Goal: Transaction & Acquisition: Purchase product/service

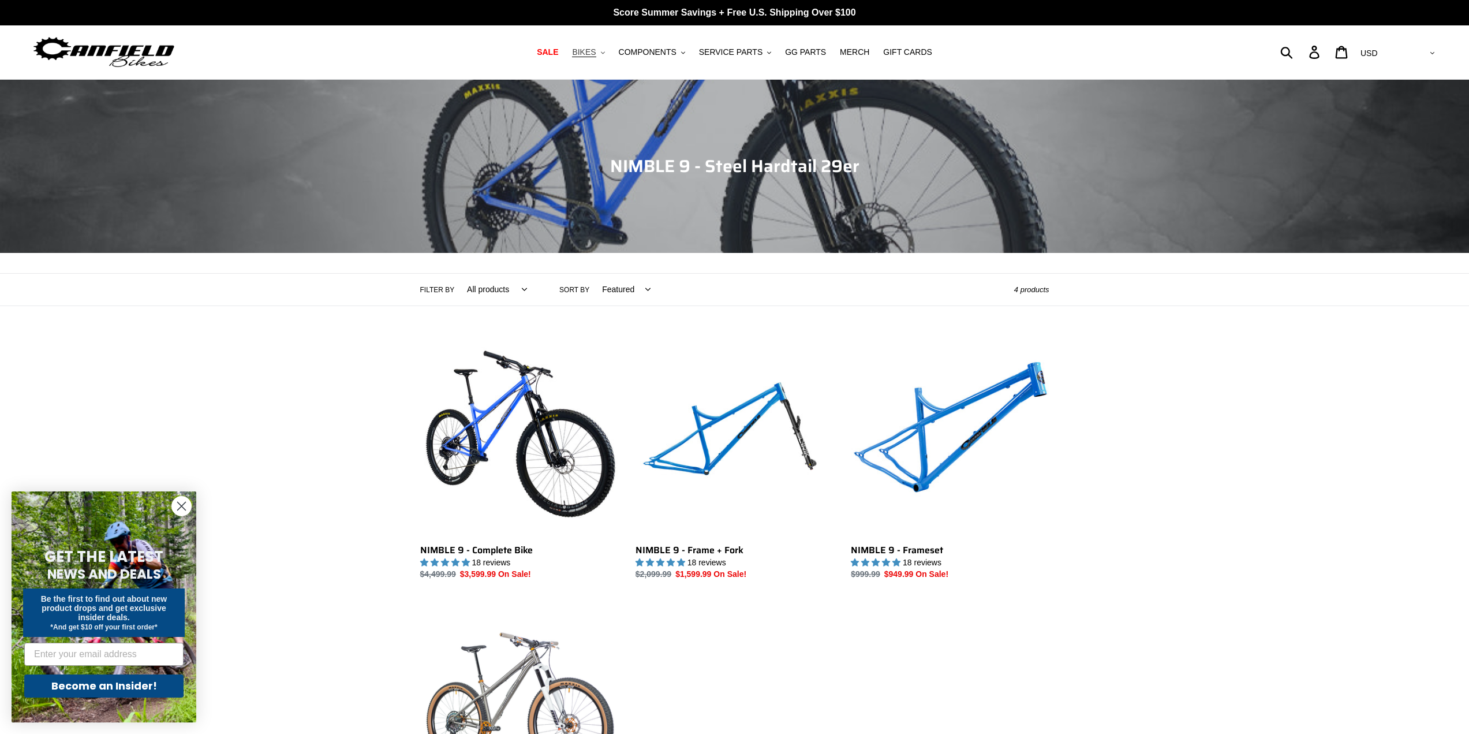
click at [596, 51] on span "BIKES" at bounding box center [584, 52] width 24 height 10
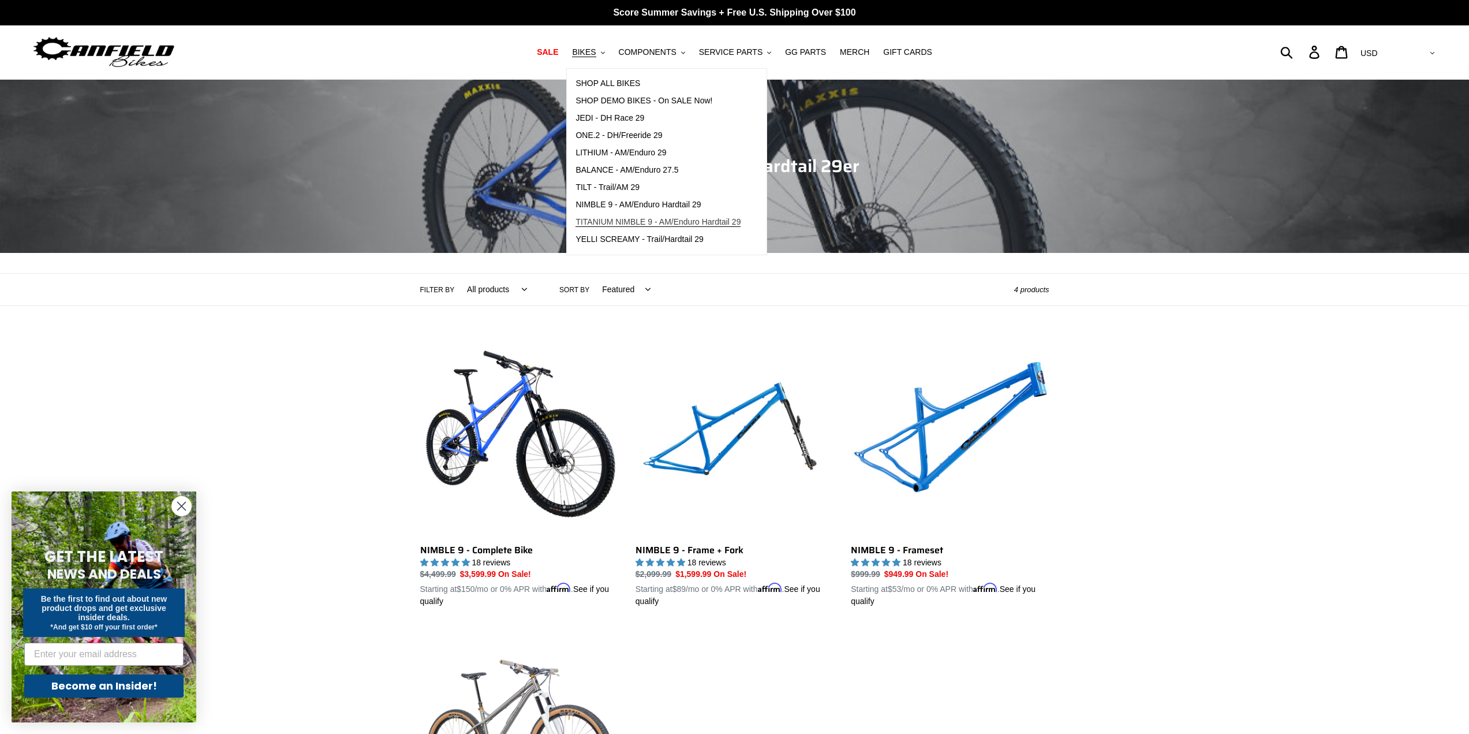
click at [674, 223] on span "TITANIUM NIMBLE 9 - AM/Enduro Hardtail 29" at bounding box center [658, 222] width 165 height 10
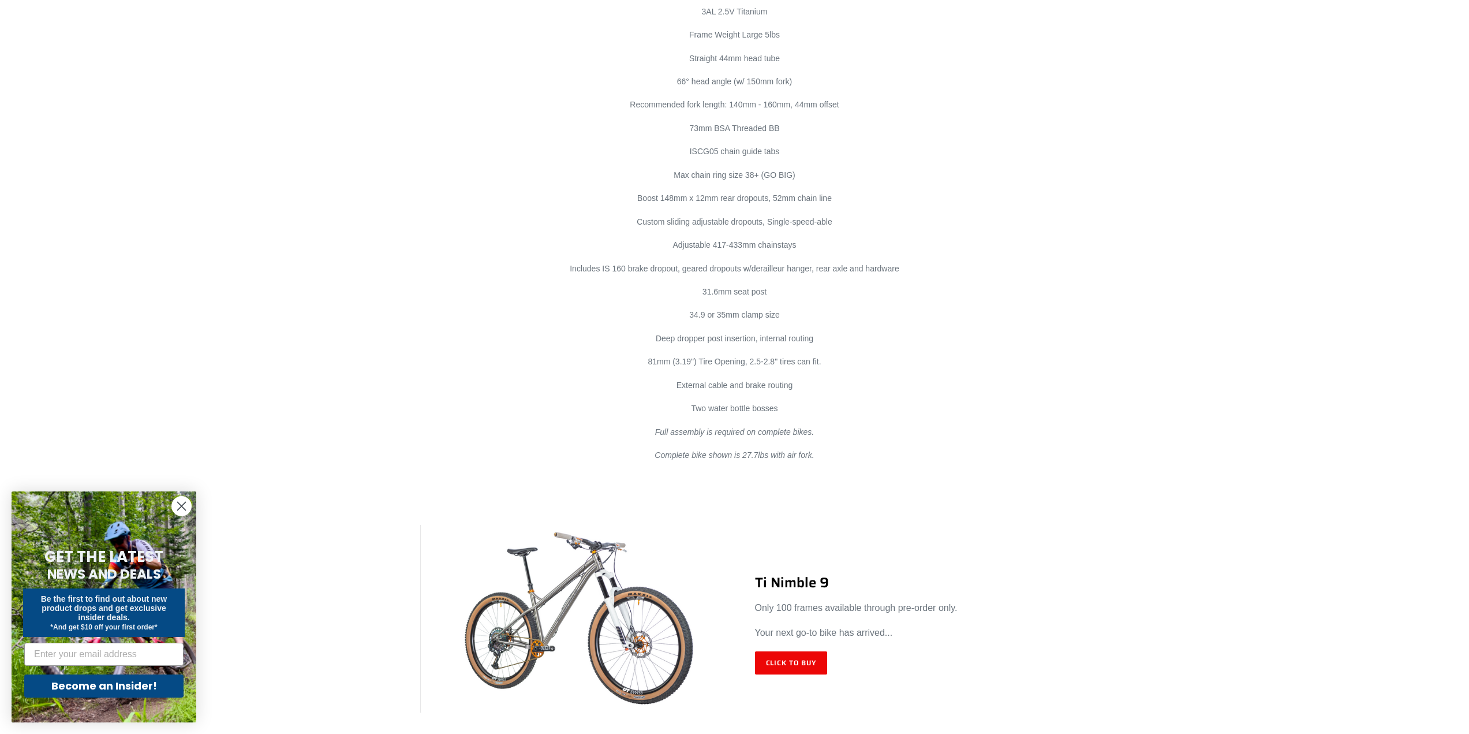
scroll to position [6408, 0]
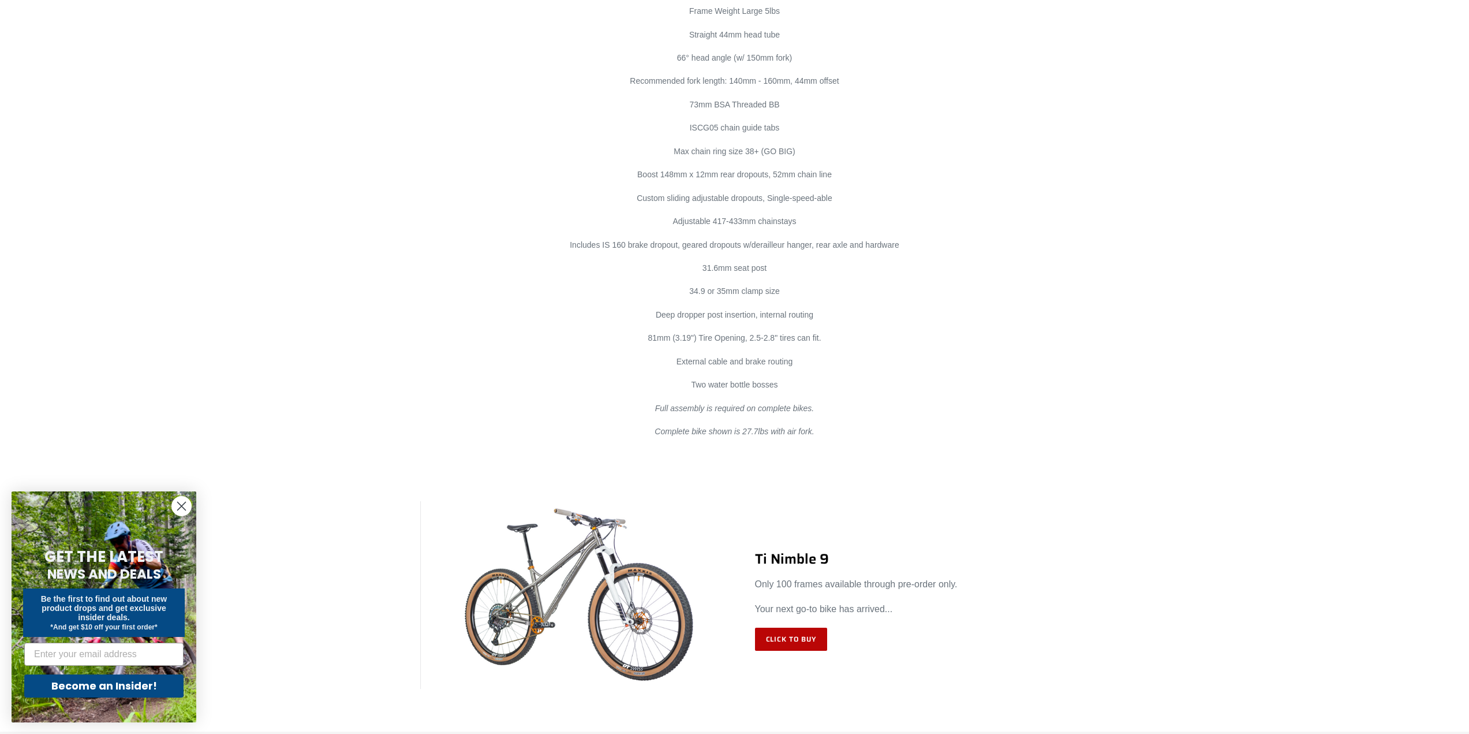
click at [806, 628] on link "Click to Buy" at bounding box center [791, 639] width 73 height 23
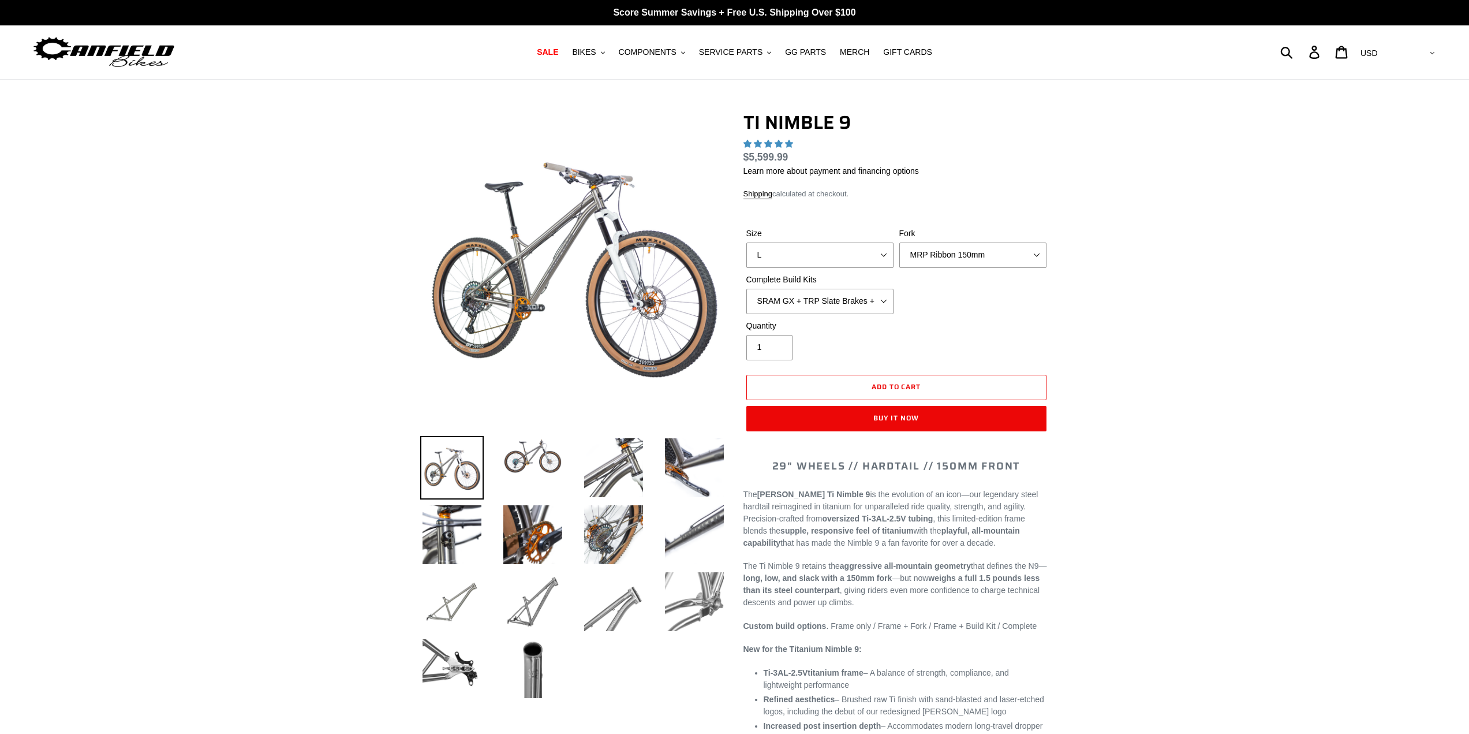
select select "highest-rating"
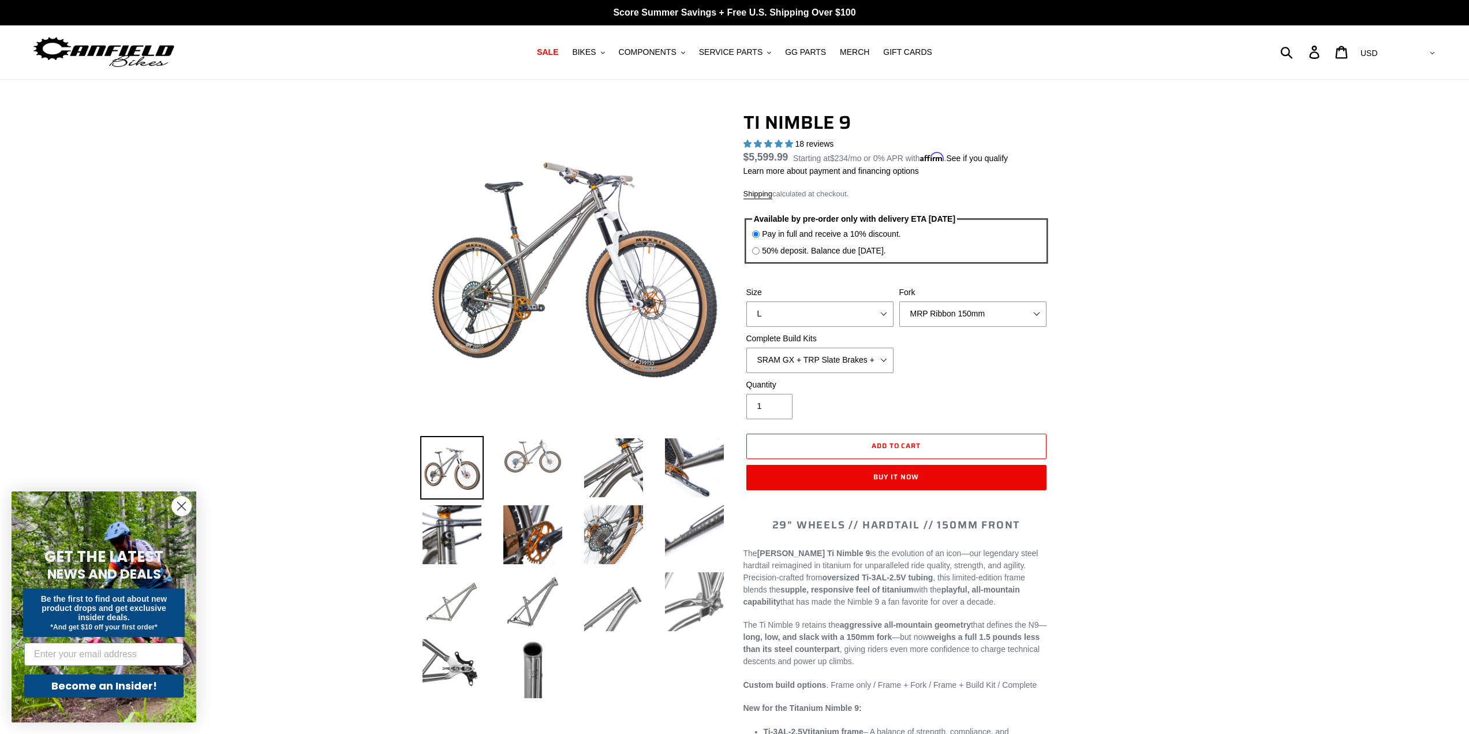
click at [541, 458] on img at bounding box center [533, 456] width 64 height 40
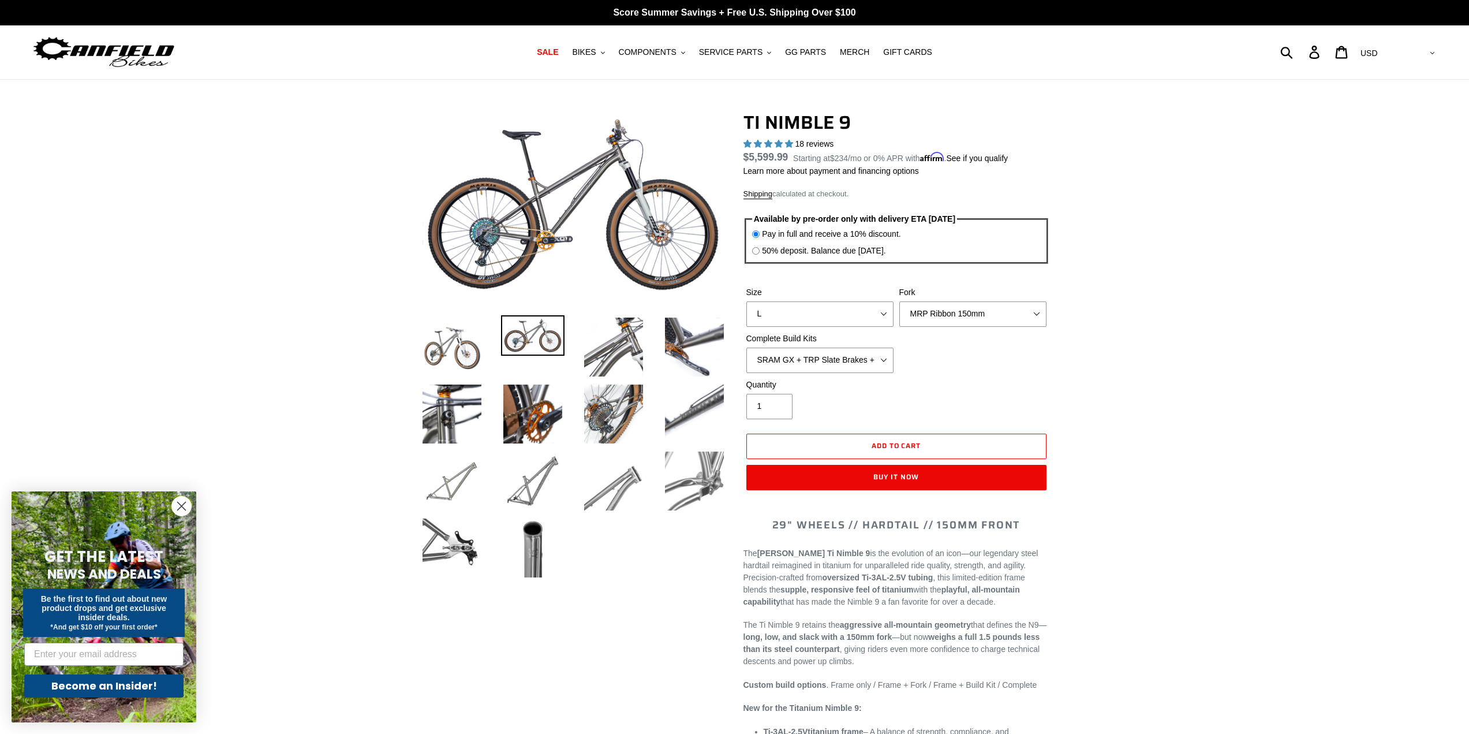
click at [514, 341] on img at bounding box center [533, 335] width 64 height 40
click at [551, 337] on img at bounding box center [533, 335] width 64 height 40
click at [445, 343] on img at bounding box center [452, 347] width 64 height 64
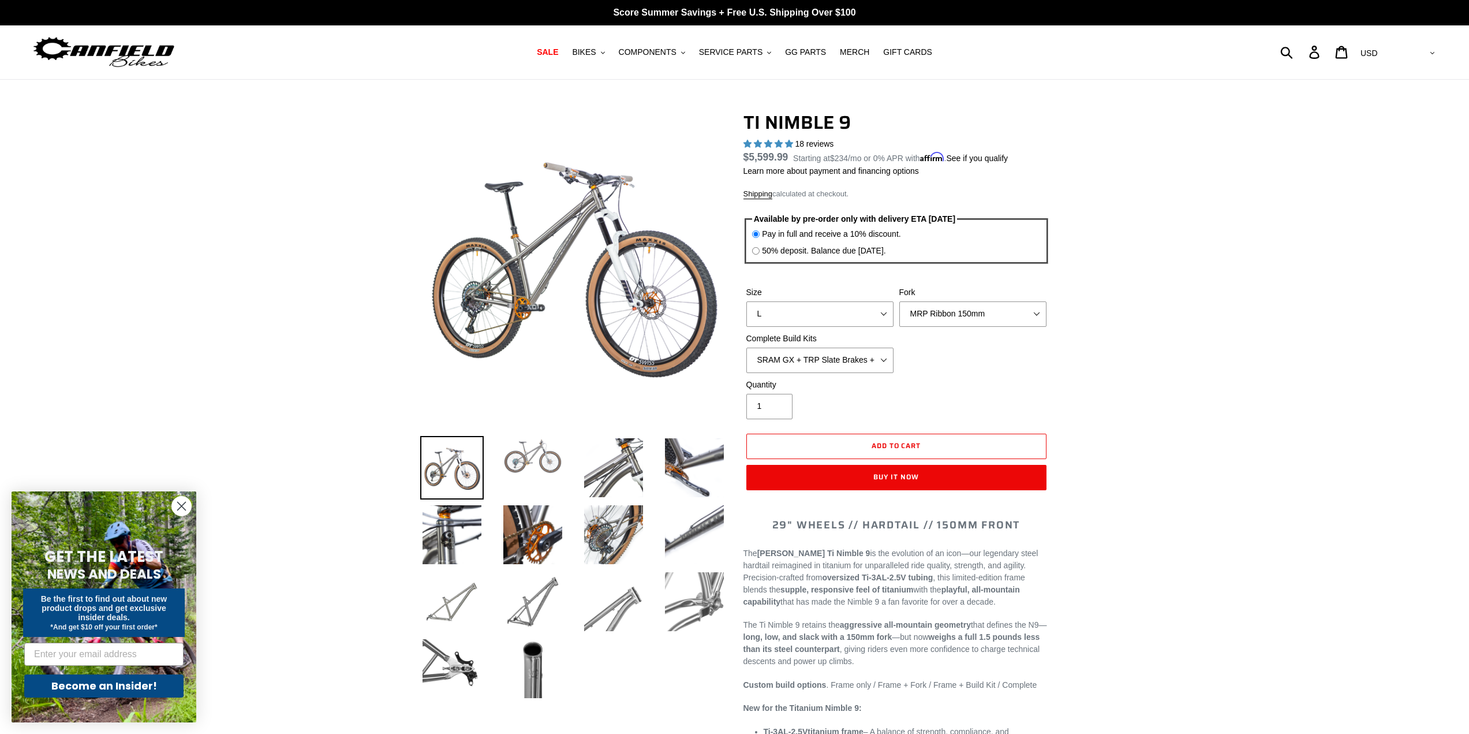
click at [526, 450] on img at bounding box center [533, 456] width 64 height 40
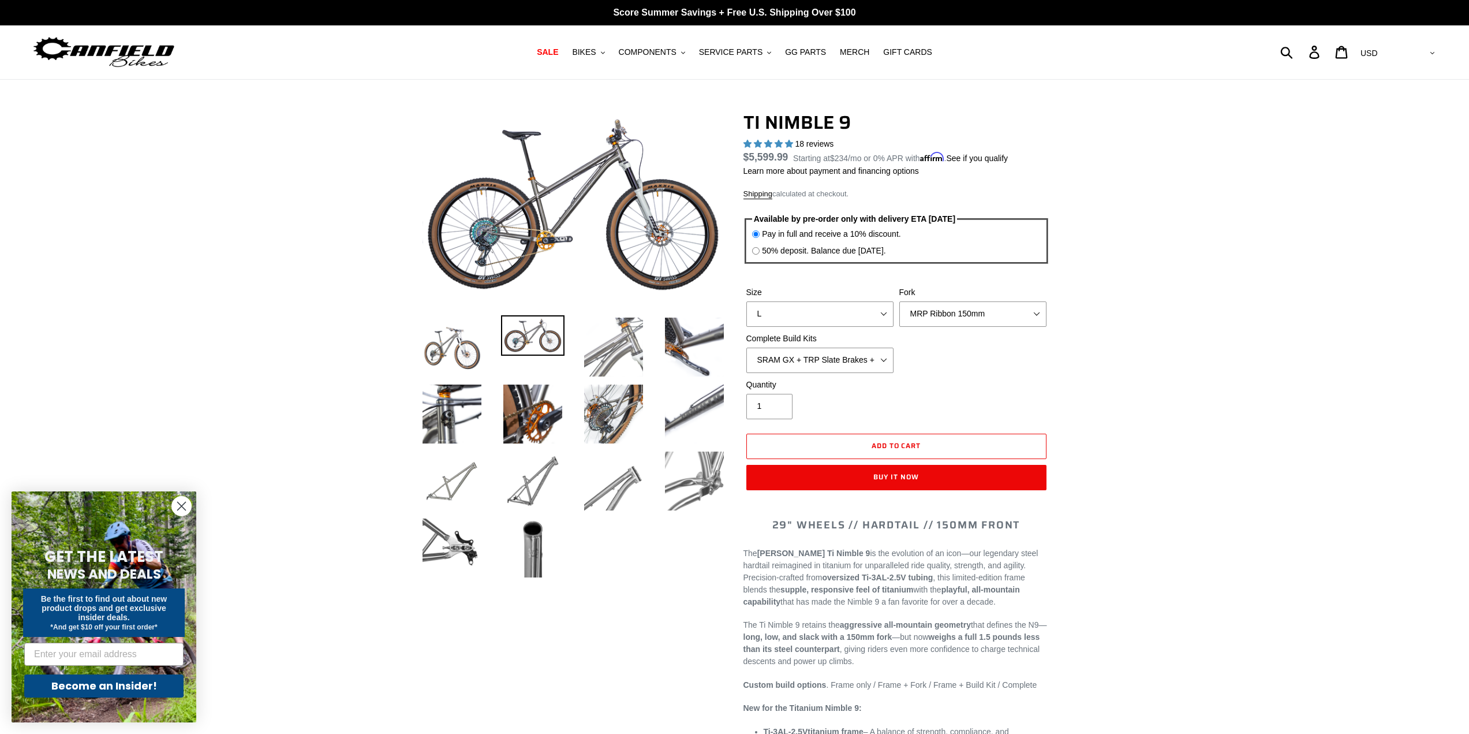
click at [615, 353] on img at bounding box center [614, 347] width 64 height 64
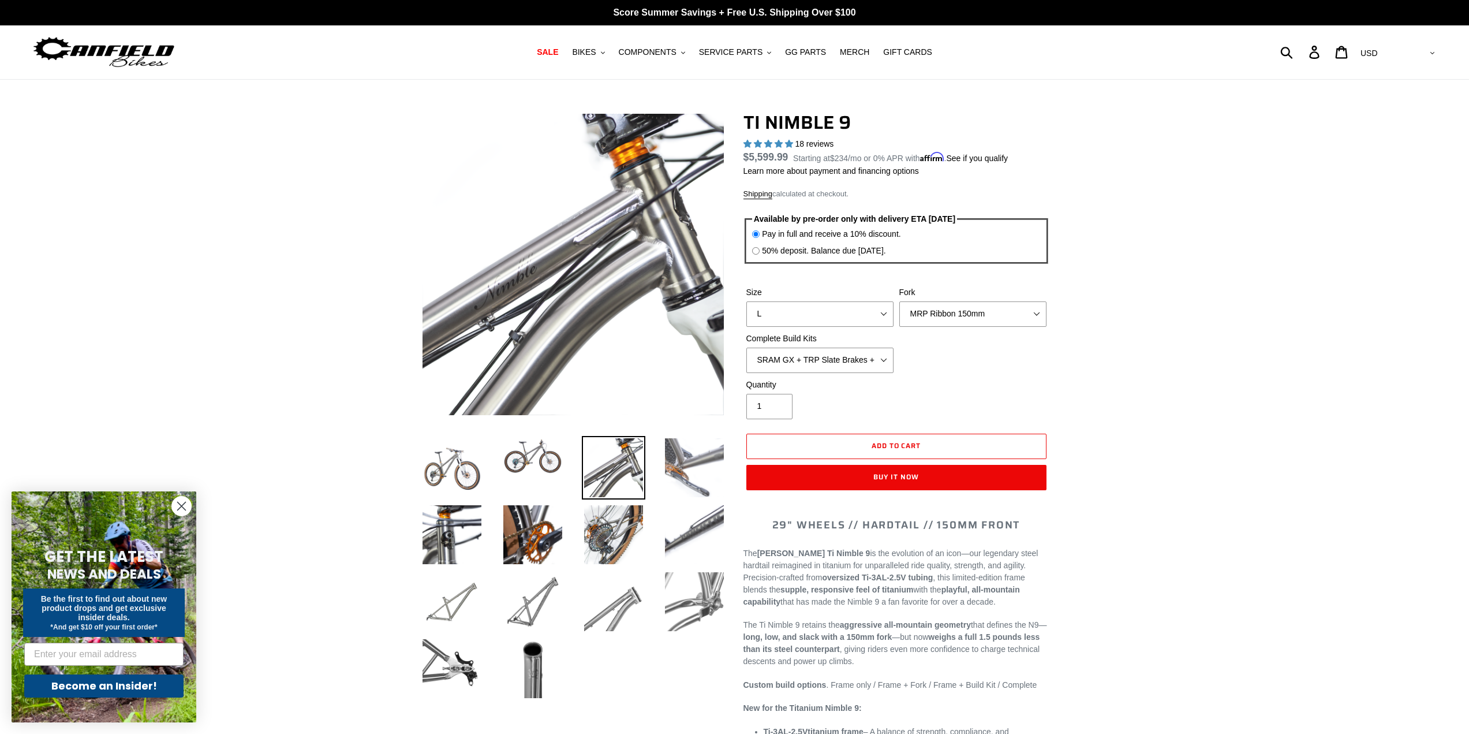
click at [699, 456] on img at bounding box center [695, 468] width 64 height 64
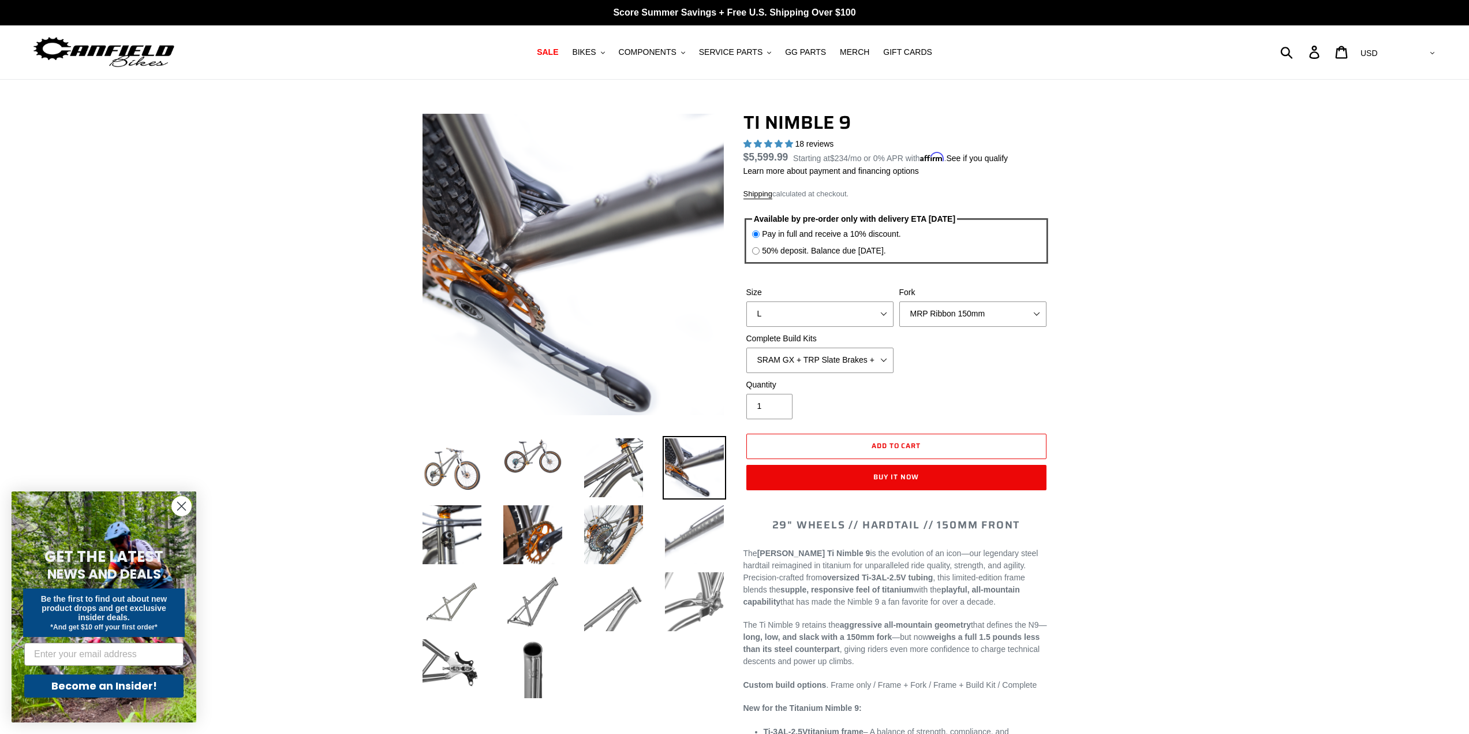
click at [686, 537] on img at bounding box center [695, 535] width 64 height 64
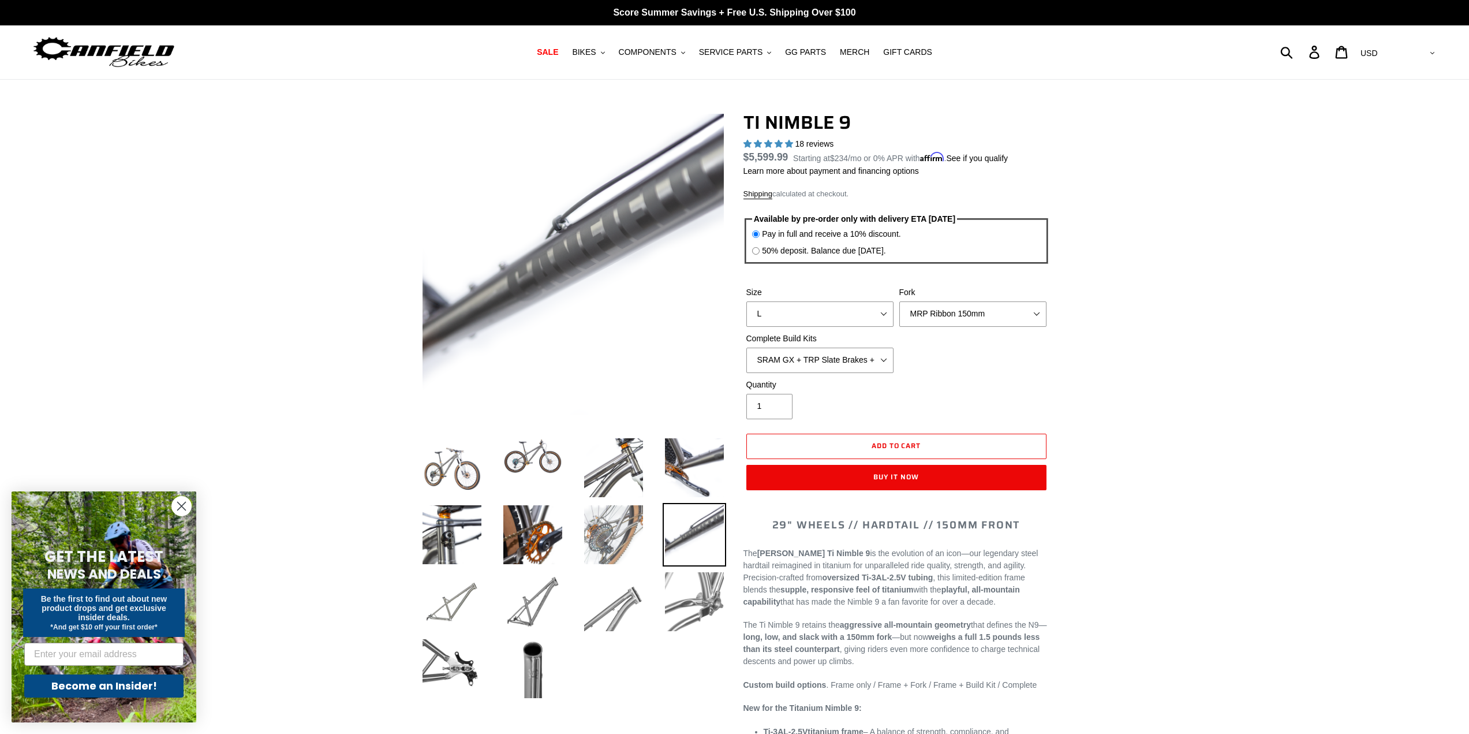
click at [626, 531] on img at bounding box center [614, 535] width 64 height 64
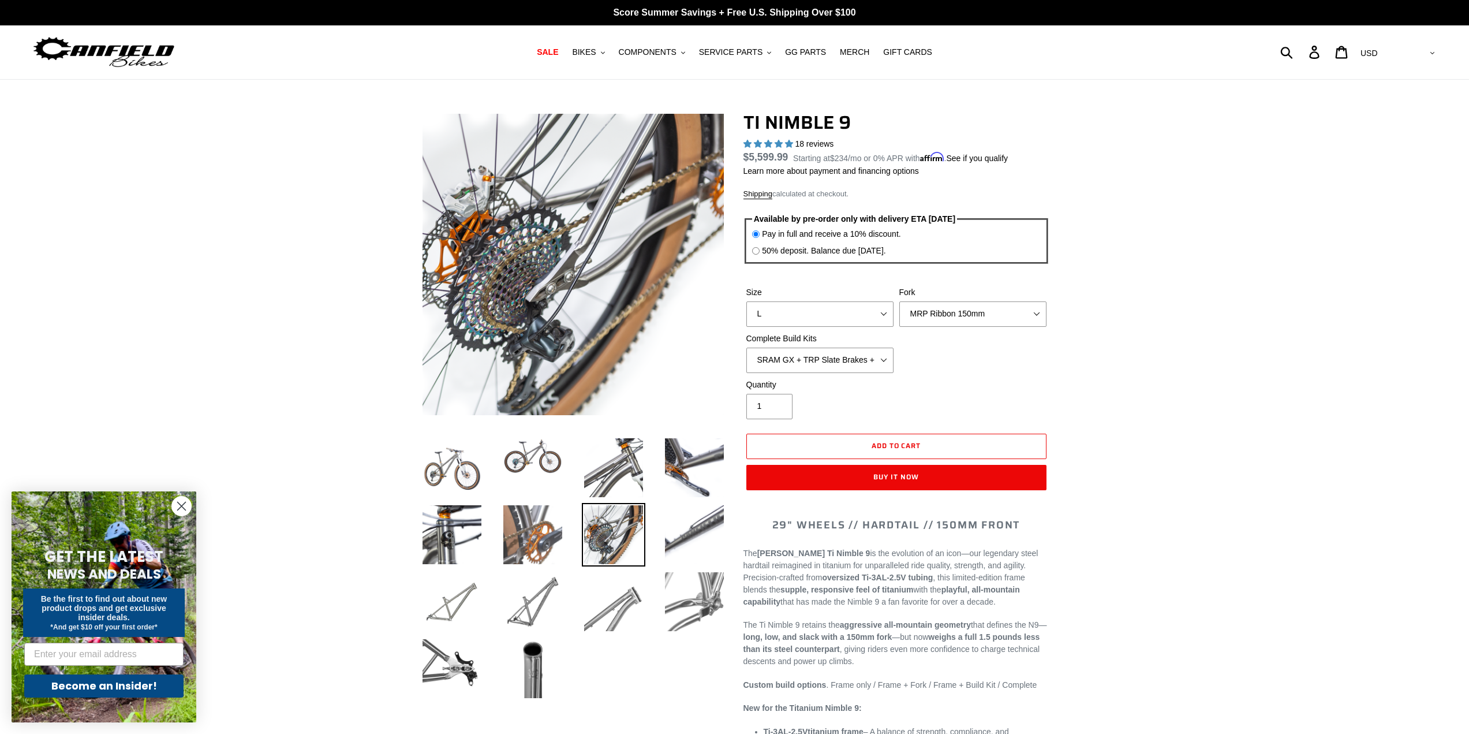
click at [537, 531] on img at bounding box center [533, 535] width 64 height 64
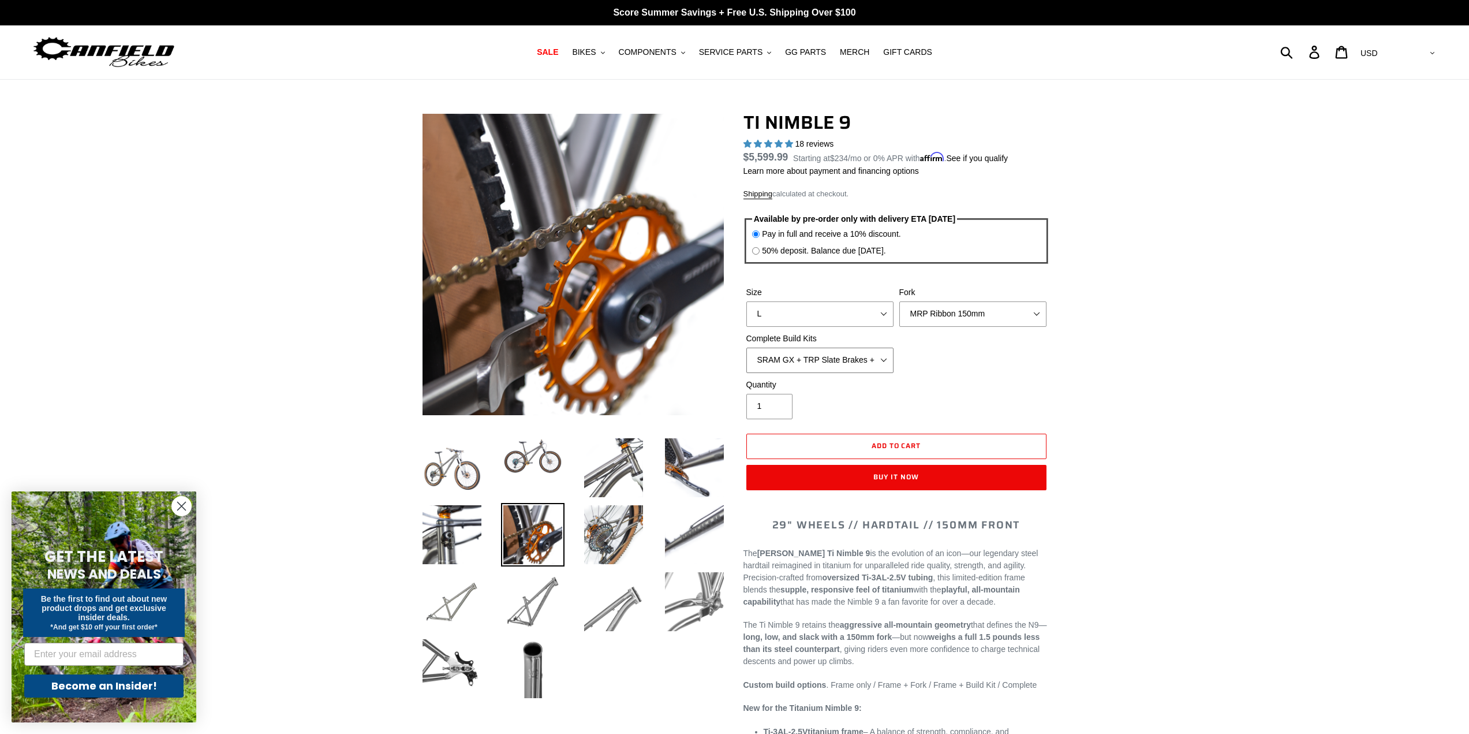
click at [874, 361] on select "SRAM GX + TRP Slate Brakes + Rotors + e13 LG-1 Wheels SHIMANO XT + SHIMANO brak…" at bounding box center [819, 360] width 147 height 25
click at [746, 348] on select "SRAM GX + TRP Slate Brakes + Rotors + e13 LG-1 Wheels SHIMANO XT + SHIMANO brak…" at bounding box center [819, 360] width 147 height 25
click at [837, 355] on select "SRAM GX + TRP Slate Brakes + Rotors + e13 LG-1 Wheels SHIMANO XT + SHIMANO brak…" at bounding box center [819, 360] width 147 height 25
click at [746, 348] on select "SRAM GX + TRP Slate Brakes + Rotors + e13 LG-1 Wheels SHIMANO XT + SHIMANO brak…" at bounding box center [819, 360] width 147 height 25
click at [826, 360] on select "SRAM GX + TRP Slate Brakes + Rotors + e13 LG-1 Wheels SHIMANO XT + SHIMANO brak…" at bounding box center [819, 360] width 147 height 25
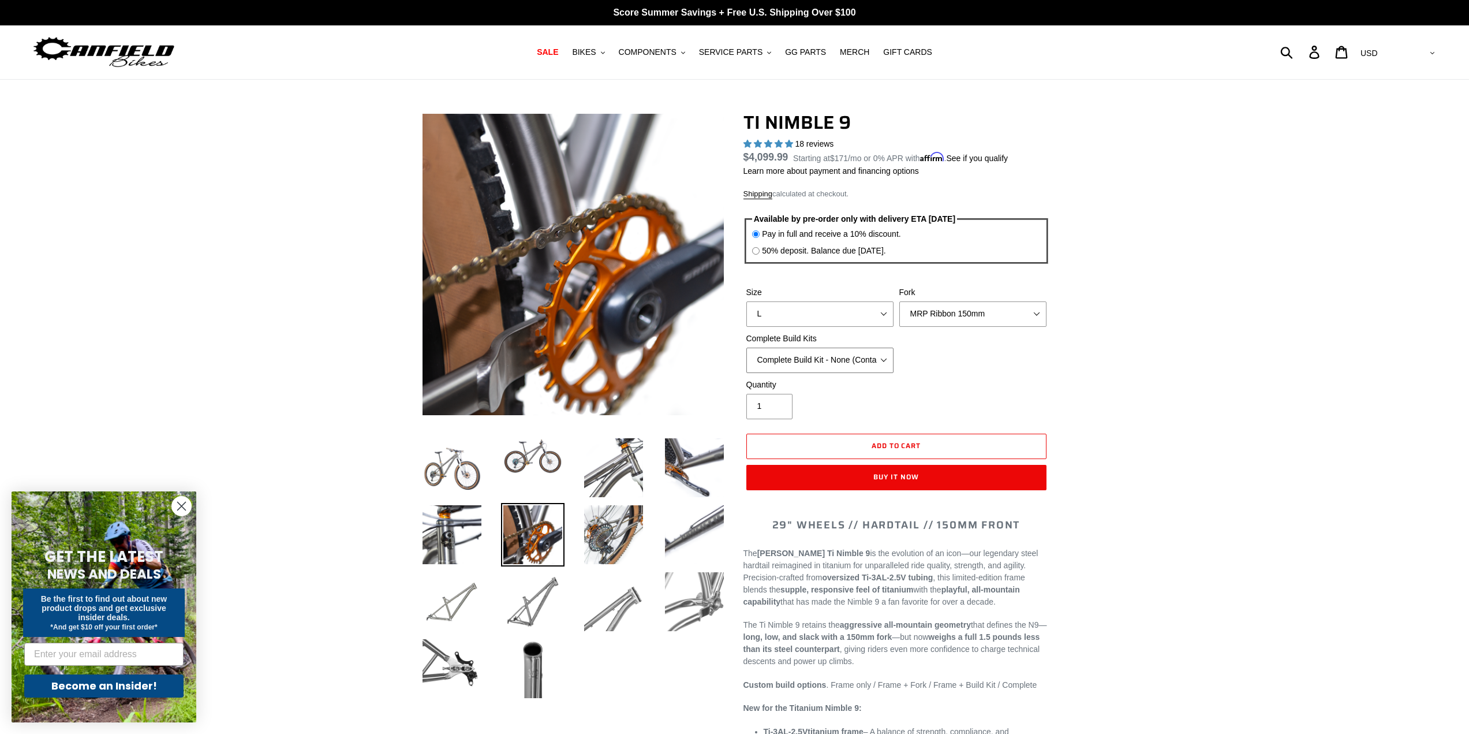
select select "SHIMANO XTR + HOPE Brakes + DT Swiss Carbon Wheels"
click at [746, 348] on select "SRAM GX + TRP Slate Brakes + Rotors + e13 LG-1 Wheels SHIMANO XT + SHIMANO brak…" at bounding box center [819, 360] width 147 height 25
click at [834, 357] on select "SRAM GX + TRP Slate Brakes + Rotors + e13 LG-1 Wheels SHIMANO XT + SHIMANO brak…" at bounding box center [819, 360] width 147 height 25
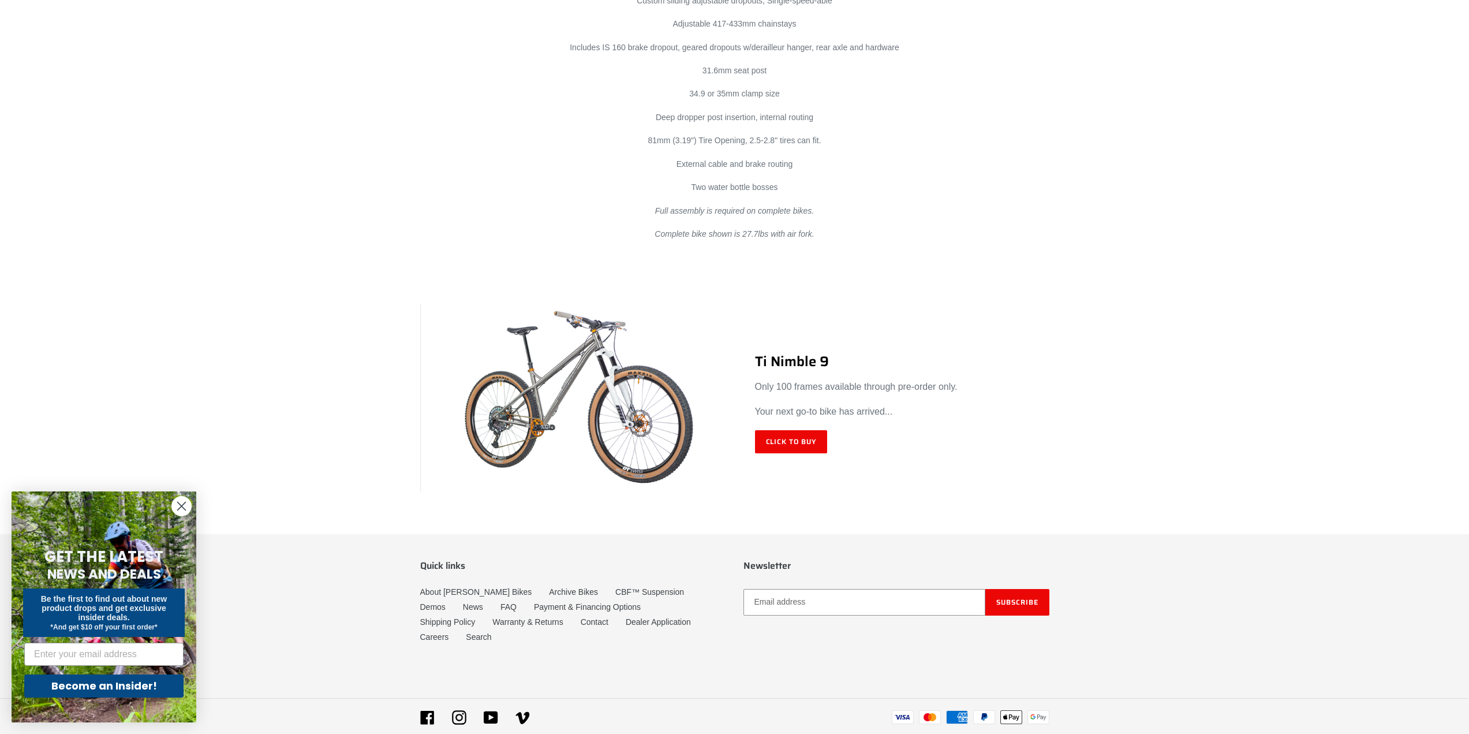
scroll to position [6613, 0]
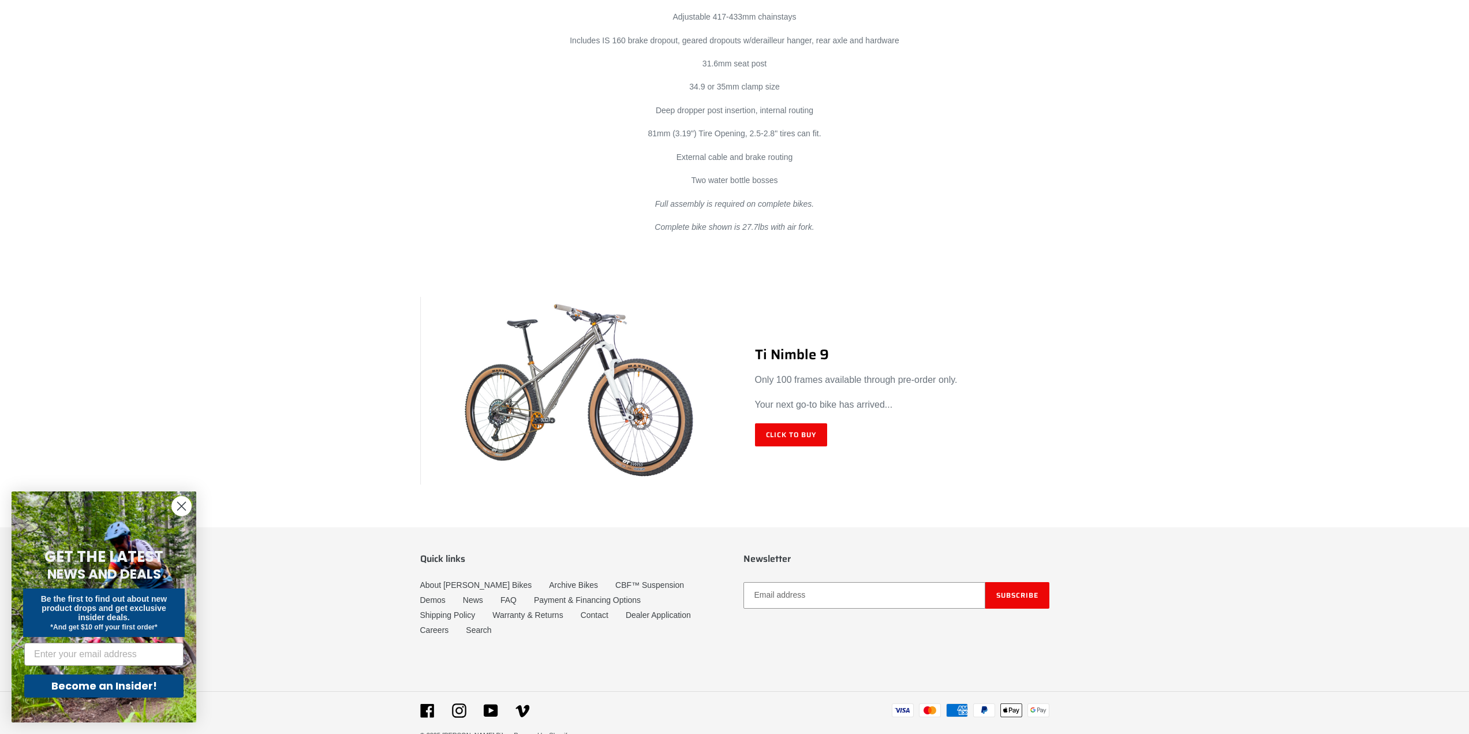
click at [182, 501] on circle "Close dialog" at bounding box center [181, 505] width 19 height 19
